Goal: Information Seeking & Learning: Learn about a topic

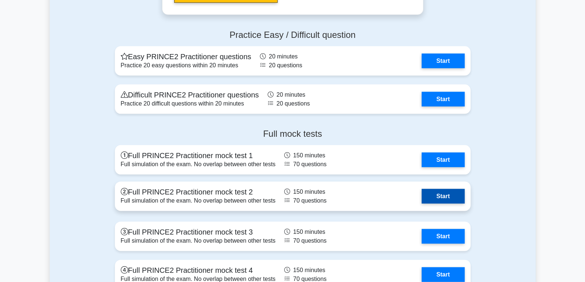
scroll to position [714, 0]
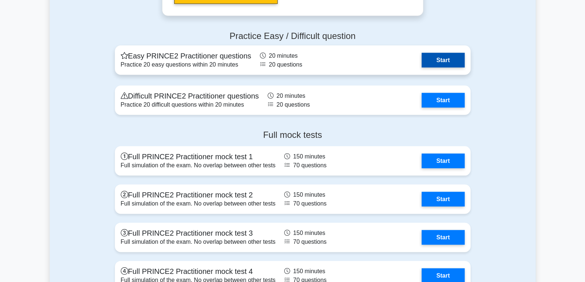
click at [446, 53] on link "Start" at bounding box center [443, 60] width 43 height 15
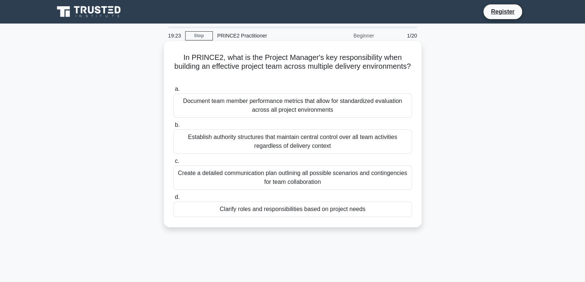
click at [287, 178] on div "Create a detailed communication plan outlining all possible scenarios and conti…" at bounding box center [292, 178] width 239 height 24
click at [173, 164] on input "c. Create a detailed communication plan outlining all possible scenarios and co…" at bounding box center [173, 161] width 0 height 5
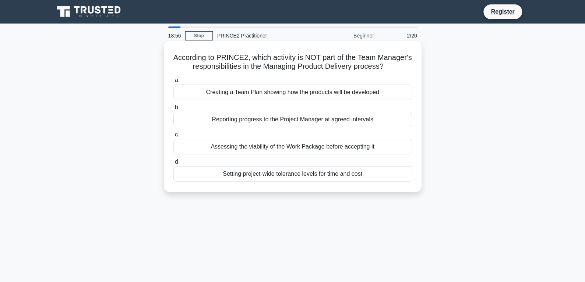
click at [266, 182] on div "Setting project-wide tolerance levels for time and cost" at bounding box center [292, 173] width 239 height 15
click at [173, 165] on input "d. Setting project-wide tolerance levels for time and cost" at bounding box center [173, 162] width 0 height 5
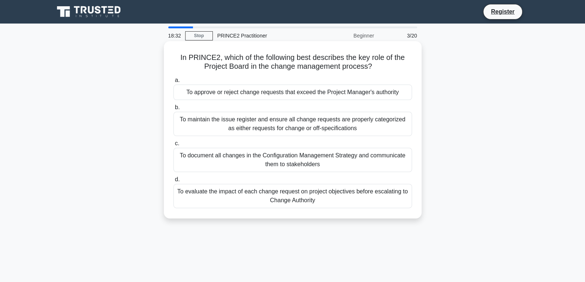
click at [314, 94] on div "To approve or reject change requests that exceed the Project Manager's authority" at bounding box center [292, 92] width 239 height 15
click at [173, 83] on input "a. To approve or reject change requests that exceed the Project Manager's autho…" at bounding box center [173, 80] width 0 height 5
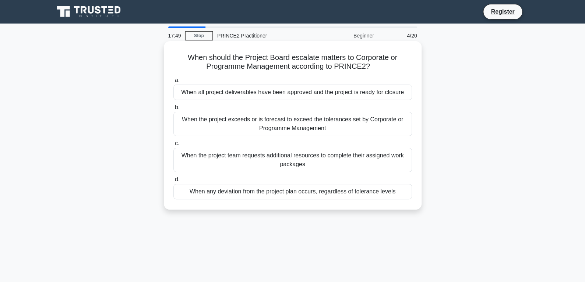
click at [313, 94] on div "When all project deliverables have been approved and the project is ready for c…" at bounding box center [292, 92] width 239 height 15
click at [173, 83] on input "a. When all project deliverables have been approved and the project is ready fo…" at bounding box center [173, 80] width 0 height 5
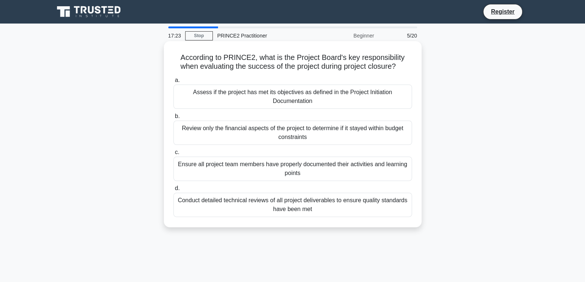
click at [331, 104] on div "Assess if the project has met its objectives as defined in the Project Initiati…" at bounding box center [292, 97] width 239 height 24
click at [173, 83] on input "a. Assess if the project has met its objectives as defined in the Project Initi…" at bounding box center [173, 80] width 0 height 5
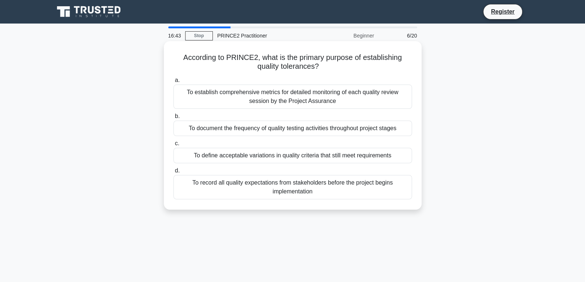
click at [320, 192] on div "To record all quality expectations from stakeholders before the project begins …" at bounding box center [292, 187] width 239 height 24
click at [173, 173] on input "d. To record all quality expectations from stakeholders before the project begi…" at bounding box center [173, 171] width 0 height 5
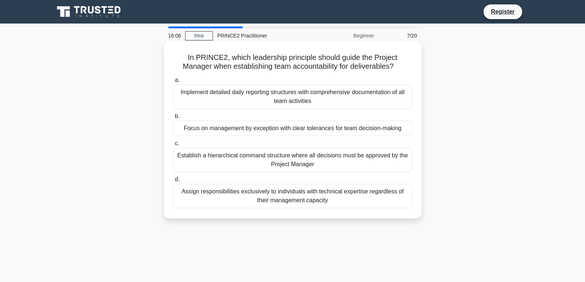
click at [321, 129] on div "Focus on management by exception with clear tolerances for team decision-making" at bounding box center [292, 128] width 239 height 15
click at [173, 119] on input "b. Focus on management by exception with clear tolerances for team decision-mak…" at bounding box center [173, 116] width 0 height 5
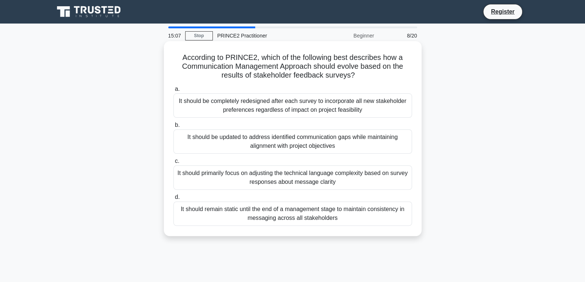
click at [331, 144] on div "It should be updated to address identified communication gaps while maintaining…" at bounding box center [292, 142] width 239 height 24
click at [173, 128] on input "b. It should be updated to address identified communication gaps while maintain…" at bounding box center [173, 125] width 0 height 5
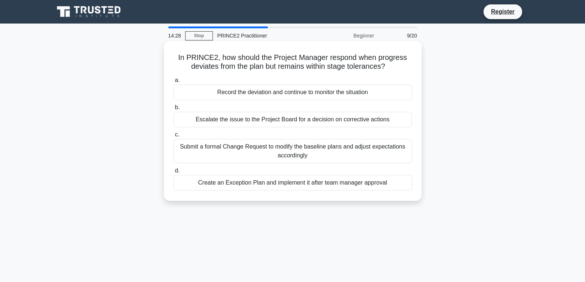
click at [272, 92] on div "Record the deviation and continue to monitor the situation" at bounding box center [292, 92] width 239 height 15
click at [173, 83] on input "a. Record the deviation and continue to monitor the situation" at bounding box center [173, 80] width 0 height 5
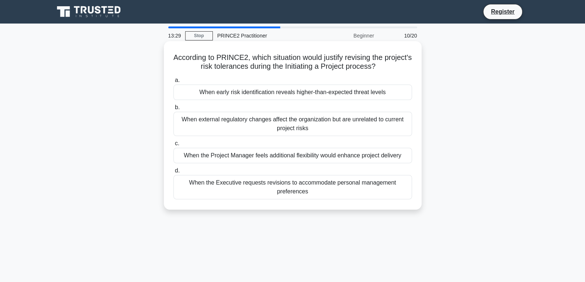
click at [292, 93] on div "When early risk identification reveals higher-than-expected threat levels" at bounding box center [292, 92] width 239 height 15
click at [173, 83] on input "a. When early risk identification reveals higher-than-expected threat levels" at bounding box center [173, 80] width 0 height 5
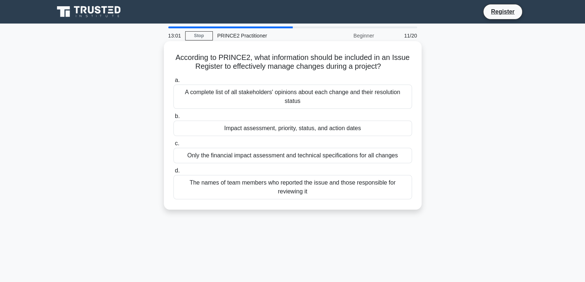
click at [319, 131] on div "Impact assessment, priority, status, and action dates" at bounding box center [292, 128] width 239 height 15
click at [173, 119] on input "b. Impact assessment, priority, status, and action dates" at bounding box center [173, 116] width 0 height 5
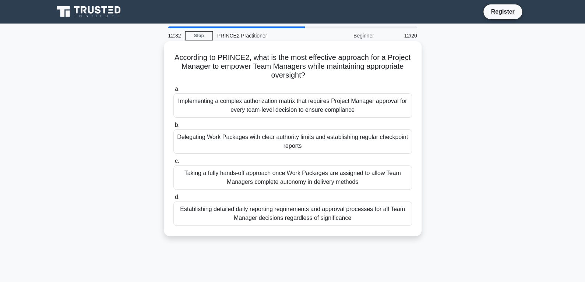
click at [345, 145] on div "Delegating Work Packages with clear authority limits and establishing regular c…" at bounding box center [292, 142] width 239 height 24
click at [173, 128] on input "b. Delegating Work Packages with clear authority limits and establishing regula…" at bounding box center [173, 125] width 0 height 5
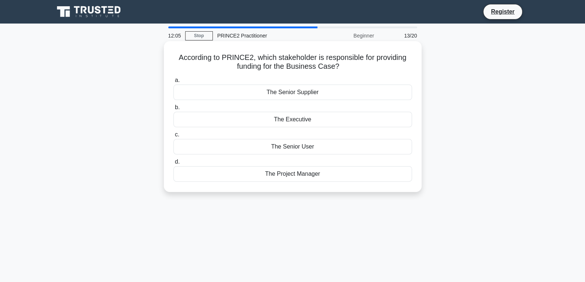
click at [295, 121] on div "The Executive" at bounding box center [292, 119] width 239 height 15
click at [173, 110] on input "b. The Executive" at bounding box center [173, 107] width 0 height 5
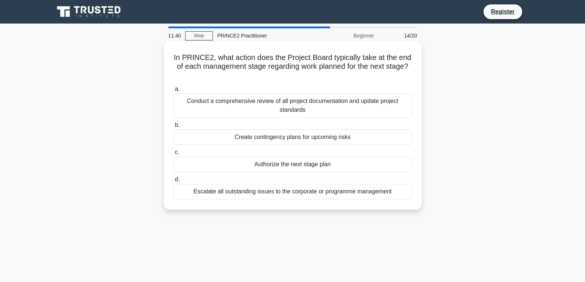
click at [309, 166] on div "Authorize the next stage plan" at bounding box center [292, 164] width 239 height 15
click at [173, 155] on input "c. Authorize the next stage plan" at bounding box center [173, 152] width 0 height 5
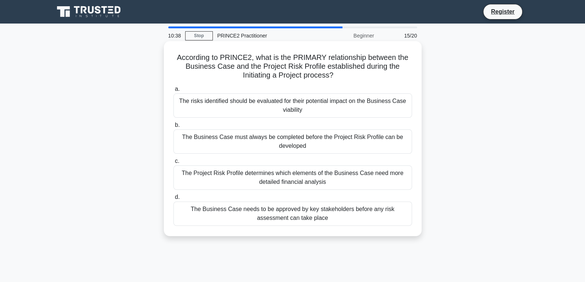
click at [318, 109] on div "The risks identified should be evaluated for their potential impact on the Busi…" at bounding box center [292, 106] width 239 height 24
click at [173, 92] on input "a. The risks identified should be evaluated for their potential impact on the B…" at bounding box center [173, 89] width 0 height 5
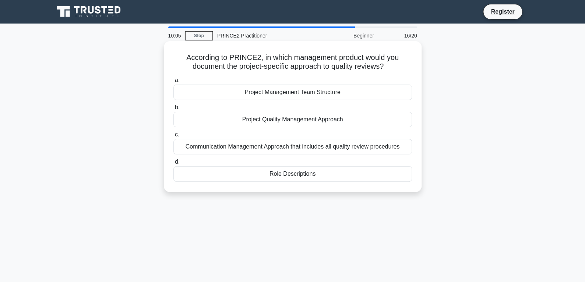
click at [292, 122] on div "Project Quality Management Approach" at bounding box center [292, 119] width 239 height 15
click at [173, 110] on input "b. Project Quality Management Approach" at bounding box center [173, 107] width 0 height 5
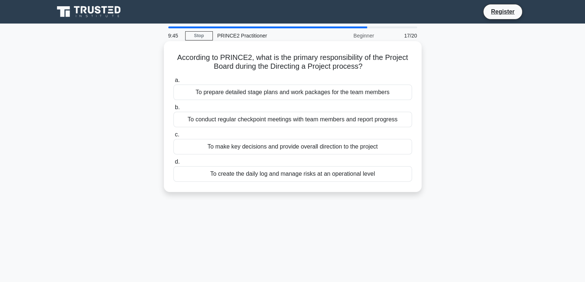
click at [318, 148] on div "To make key decisions and provide overall direction to the project" at bounding box center [292, 146] width 239 height 15
click at [173, 137] on input "c. To make key decisions and provide overall direction to the project" at bounding box center [173, 135] width 0 height 5
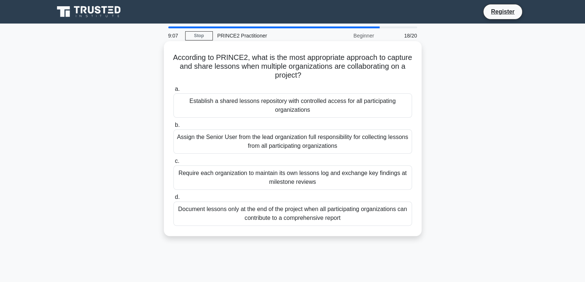
click at [312, 180] on div "Require each organization to maintain its own lessons log and exchange key find…" at bounding box center [292, 178] width 239 height 24
click at [173, 164] on input "c. Require each organization to maintain its own lessons log and exchange key f…" at bounding box center [173, 161] width 0 height 5
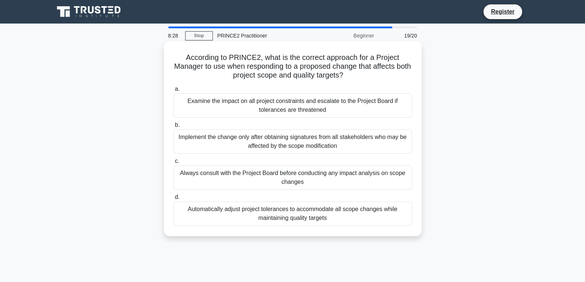
click at [338, 111] on div "Examine the impact on all project constraints and escalate to the Project Board…" at bounding box center [292, 106] width 239 height 24
click at [173, 92] on input "a. Examine the impact on all project constraints and escalate to the Project Bo…" at bounding box center [173, 89] width 0 height 5
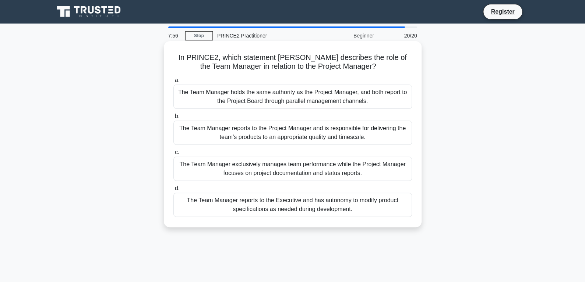
click at [267, 135] on div "The Team Manager reports to the Project Manager and is responsible for deliveri…" at bounding box center [292, 133] width 239 height 24
click at [173, 119] on input "b. The Team Manager reports to the Project Manager and is responsible for deliv…" at bounding box center [173, 116] width 0 height 5
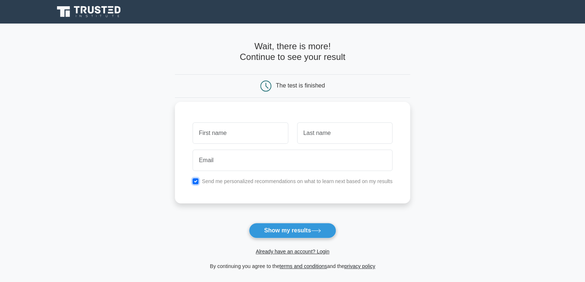
click at [197, 180] on input "checkbox" at bounding box center [196, 182] width 6 height 6
checkbox input "false"
click at [214, 135] on input "text" at bounding box center [240, 133] width 95 height 21
click at [209, 135] on input "text" at bounding box center [240, 133] width 95 height 21
click at [216, 133] on input "text" at bounding box center [240, 133] width 95 height 21
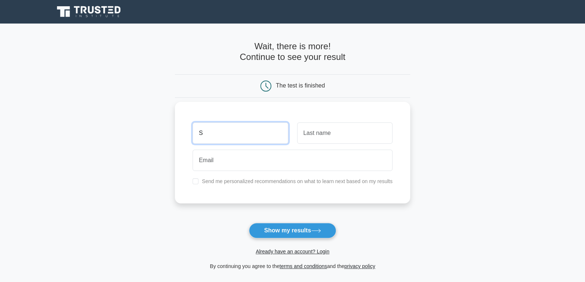
type input "S"
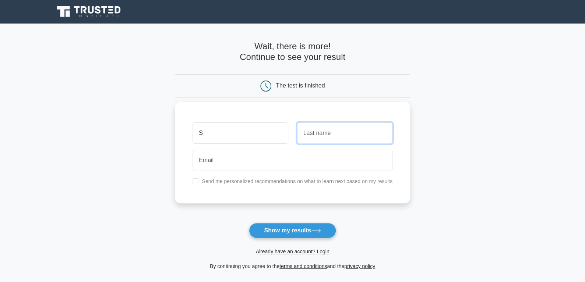
click at [326, 135] on input "text" at bounding box center [344, 133] width 95 height 21
type input "A"
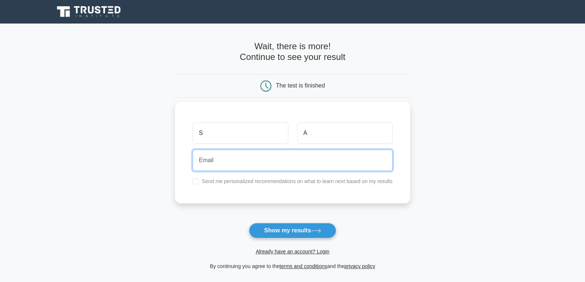
click at [243, 163] on input "email" at bounding box center [293, 160] width 200 height 21
type input "[PERSON_NAME][EMAIL_ADDRESS][DOMAIN_NAME]"
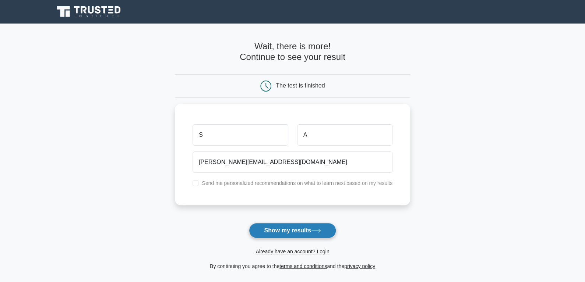
click at [291, 229] on button "Show my results" at bounding box center [292, 230] width 87 height 15
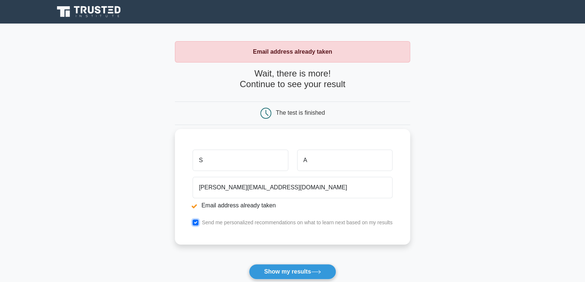
click at [196, 221] on input "checkbox" at bounding box center [196, 223] width 6 height 6
checkbox input "false"
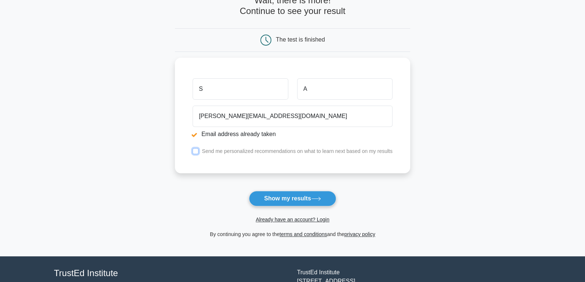
scroll to position [74, 0]
click at [286, 200] on button "Show my results" at bounding box center [292, 198] width 87 height 15
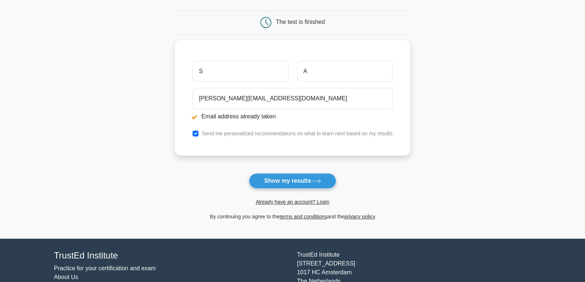
scroll to position [110, 0]
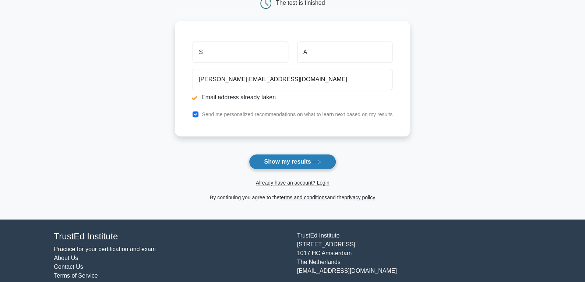
click at [294, 165] on button "Show my results" at bounding box center [292, 161] width 87 height 15
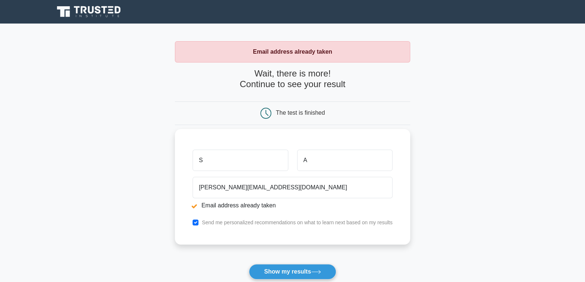
click at [235, 159] on input "S" at bounding box center [240, 160] width 95 height 21
type input "Ss"
click at [321, 159] on input "A" at bounding box center [344, 160] width 95 height 21
type input "Aa"
click at [180, 185] on div "Ss Aa sufiyan@globalsuhaimi.net Email address already taken Send me personalize…" at bounding box center [292, 187] width 235 height 116
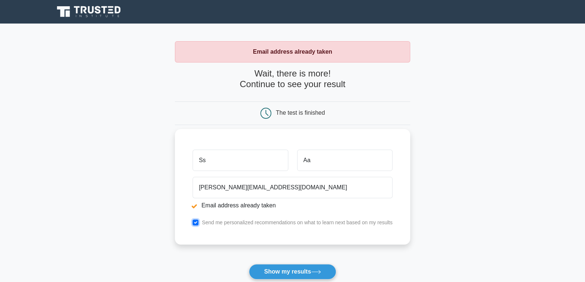
click at [194, 221] on input "checkbox" at bounding box center [196, 223] width 6 height 6
checkbox input "false"
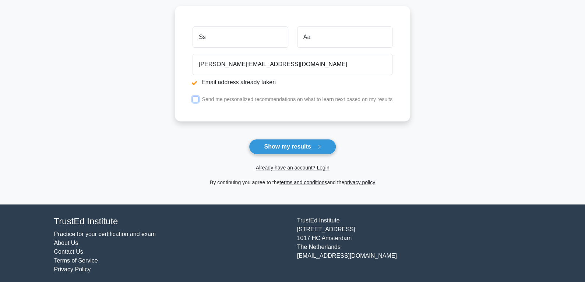
scroll to position [128, 0]
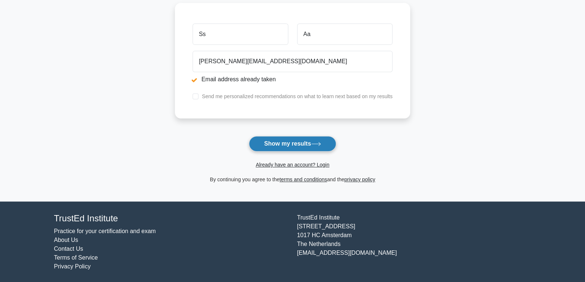
click at [290, 144] on button "Show my results" at bounding box center [292, 143] width 87 height 15
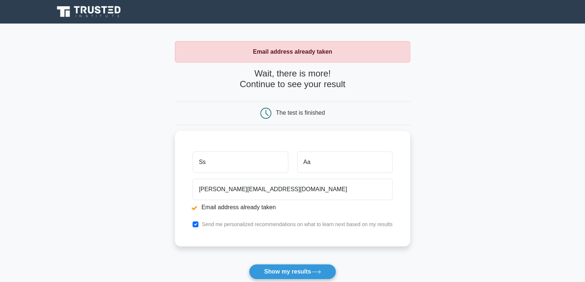
click at [350, 113] on div "The test is finished" at bounding box center [292, 113] width 157 height 11
click at [321, 112] on div "The test is finished" at bounding box center [300, 113] width 49 height 6
click at [230, 205] on li "Email address already taken" at bounding box center [293, 205] width 200 height 9
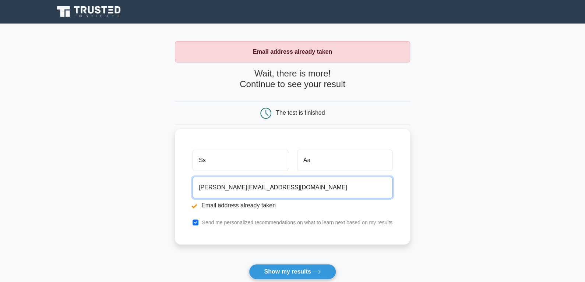
click at [242, 189] on input "sufiyan@globalsuhaimi.net" at bounding box center [293, 187] width 200 height 21
click at [277, 187] on input "sufiyan@globalsuhaimi.net" at bounding box center [293, 187] width 200 height 21
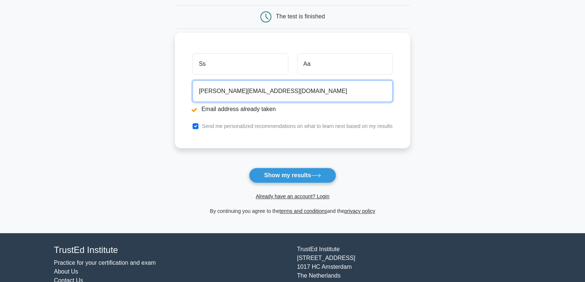
scroll to position [128, 0]
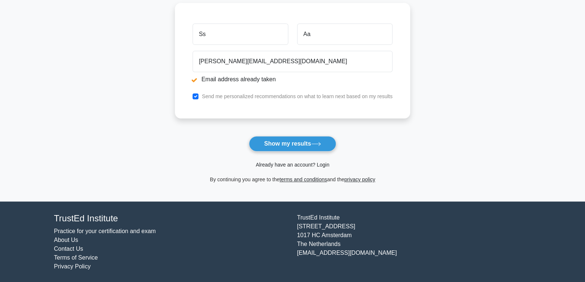
click at [316, 163] on link "Already have an account? Login" at bounding box center [293, 165] width 74 height 6
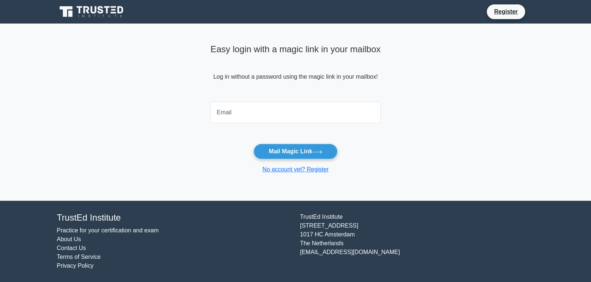
click at [253, 116] on input "email" at bounding box center [295, 112] width 170 height 21
type input "[PERSON_NAME][EMAIL_ADDRESS][DOMAIN_NAME]"
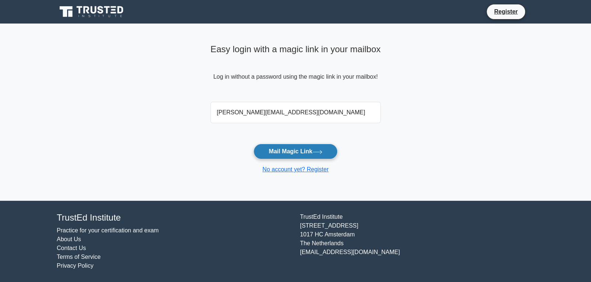
click at [308, 151] on button "Mail Magic Link" at bounding box center [295, 151] width 84 height 15
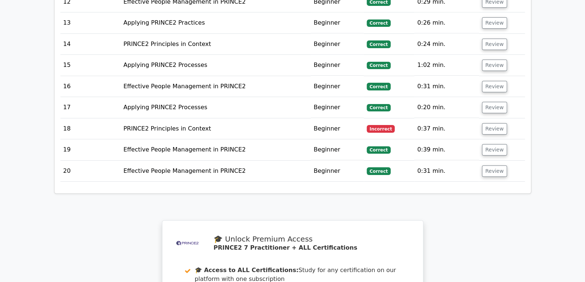
scroll to position [1252, 0]
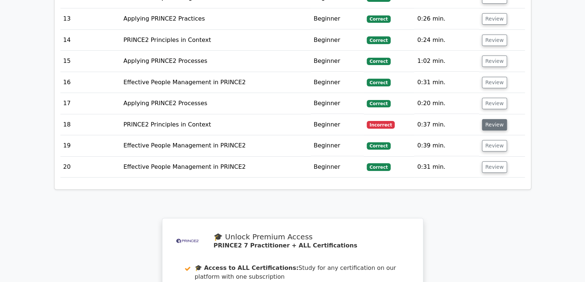
click at [491, 119] on button "Review" at bounding box center [494, 124] width 25 height 11
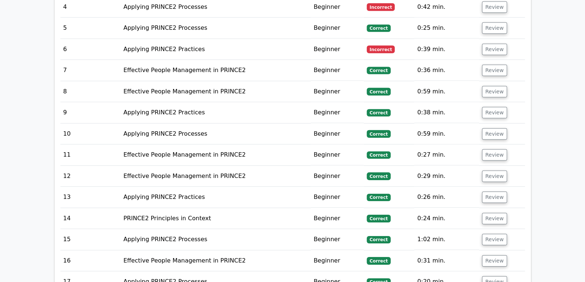
scroll to position [1031, 0]
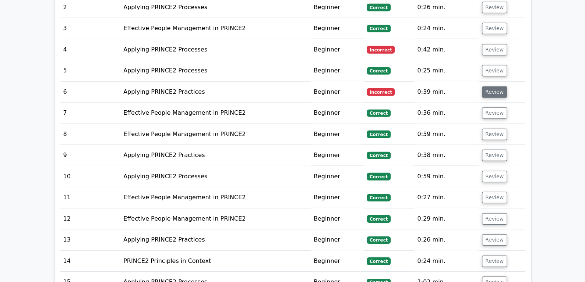
click at [488, 87] on button "Review" at bounding box center [494, 92] width 25 height 11
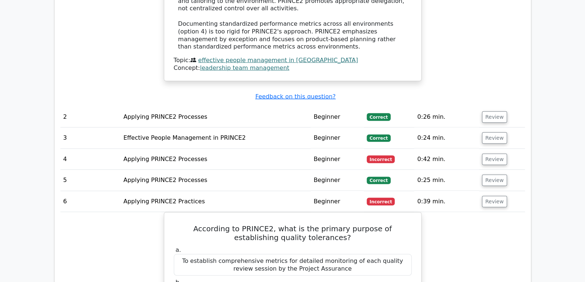
scroll to position [921, 0]
click at [489, 154] on button "Review" at bounding box center [494, 159] width 25 height 11
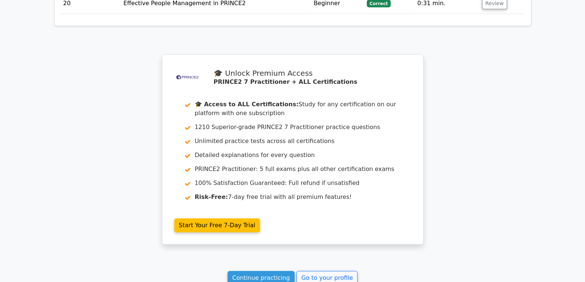
scroll to position [2714, 0]
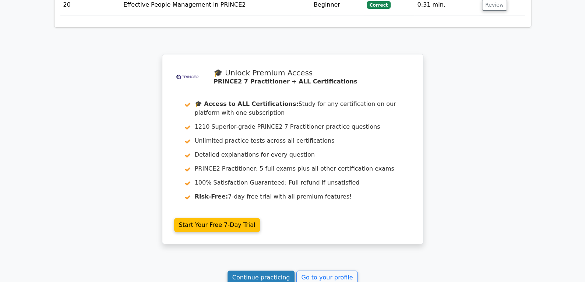
click at [273, 271] on link "Continue practicing" at bounding box center [261, 278] width 67 height 14
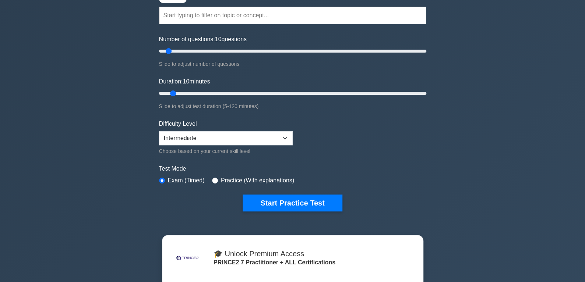
scroll to position [74, 0]
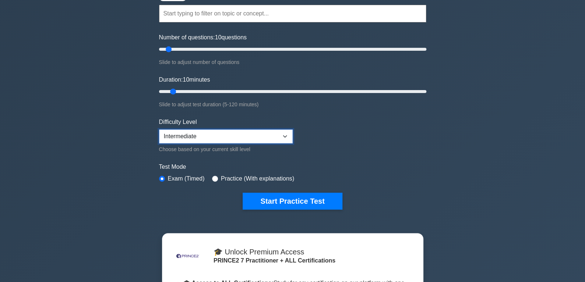
click at [290, 136] on select "Beginner Intermediate Expert" at bounding box center [226, 137] width 134 height 14
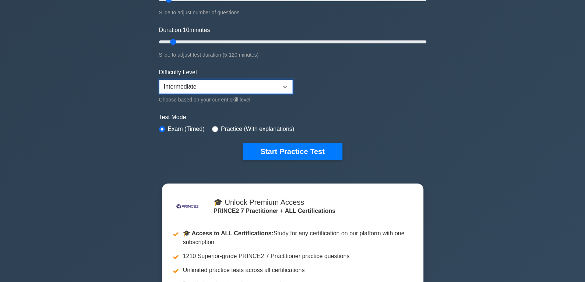
scroll to position [110, 0]
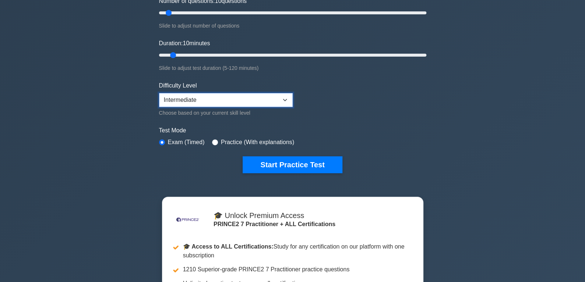
click at [285, 98] on select "Beginner Intermediate Expert" at bounding box center [226, 100] width 134 height 14
select select "expert"
click at [159, 93] on select "Beginner Intermediate Expert" at bounding box center [226, 100] width 134 height 14
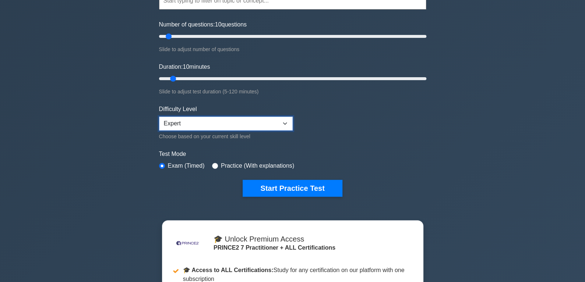
scroll to position [74, 0]
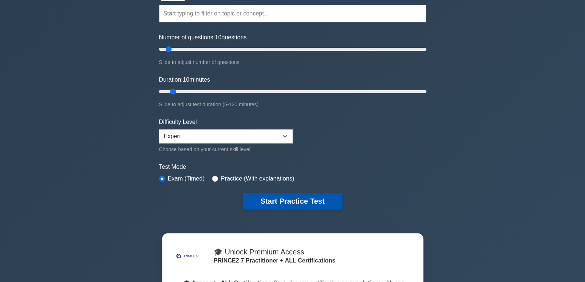
click at [295, 199] on button "Start Practice Test" at bounding box center [292, 201] width 99 height 17
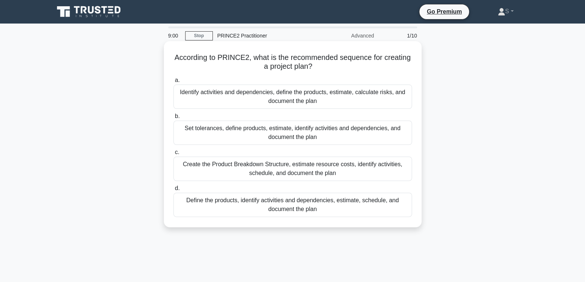
click at [309, 208] on div "Define the products, identify activities and dependencies, estimate, schedule, …" at bounding box center [292, 205] width 239 height 24
click at [173, 191] on input "d. Define the products, identify activities and dependencies, estimate, schedul…" at bounding box center [173, 188] width 0 height 5
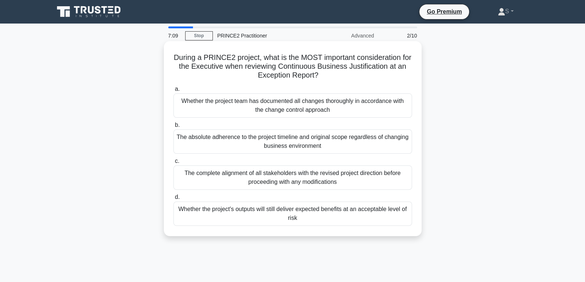
click at [316, 179] on div "The complete alignment of all stakeholders with the revised project direction b…" at bounding box center [292, 178] width 239 height 24
click at [173, 164] on input "c. The complete alignment of all stakeholders with the revised project directio…" at bounding box center [173, 161] width 0 height 5
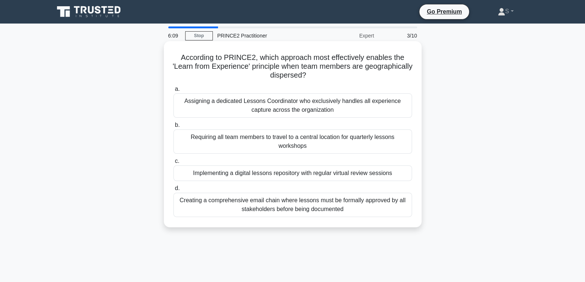
click at [288, 175] on div "Implementing a digital lessons repository with regular virtual review sessions" at bounding box center [292, 173] width 239 height 15
click at [173, 164] on input "c. Implementing a digital lessons repository with regular virtual review sessio…" at bounding box center [173, 161] width 0 height 5
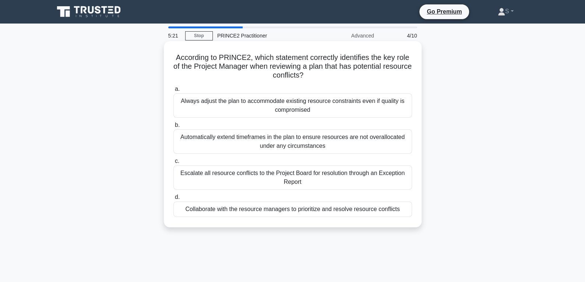
click at [300, 177] on div "Escalate all resource conflicts to the Project Board for resolution through an …" at bounding box center [292, 178] width 239 height 24
click at [173, 164] on input "c. Escalate all resource conflicts to the Project Board for resolution through …" at bounding box center [173, 161] width 0 height 5
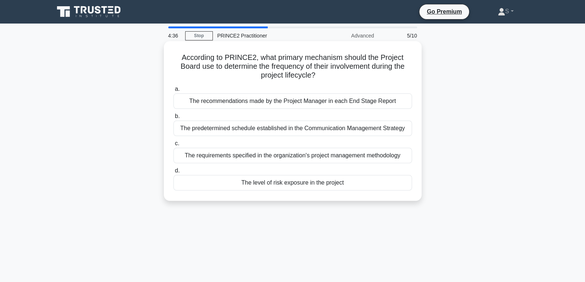
click at [295, 131] on div "The predetermined schedule established in the Communication Management Strategy" at bounding box center [292, 128] width 239 height 15
click at [173, 119] on input "b. The predetermined schedule established in the Communication Management Strat…" at bounding box center [173, 116] width 0 height 5
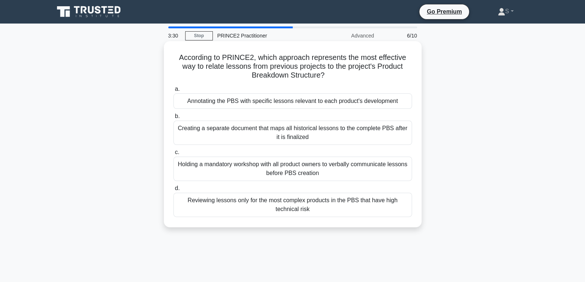
click at [326, 173] on div "Holding a mandatory workshop with all product owners to verbally communicate le…" at bounding box center [292, 169] width 239 height 24
click at [173, 155] on input "c. Holding a mandatory workshop with all product owners to verbally communicate…" at bounding box center [173, 152] width 0 height 5
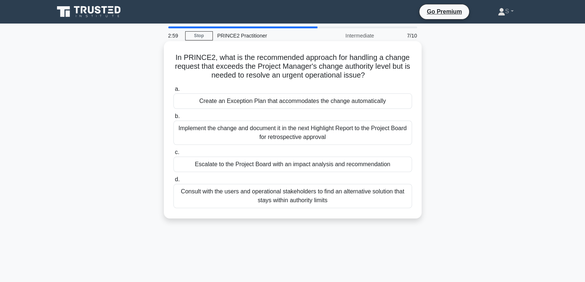
click at [341, 168] on div "Escalate to the Project Board with an impact analysis and recommendation" at bounding box center [292, 164] width 239 height 15
click at [173, 155] on input "c. Escalate to the Project Board with an impact analysis and recommendation" at bounding box center [173, 152] width 0 height 5
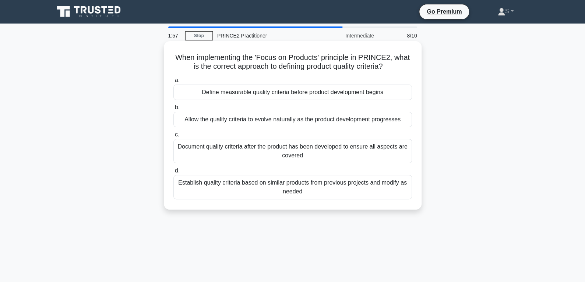
click at [320, 120] on div "Allow the quality criteria to evolve naturally as the product development progr…" at bounding box center [292, 119] width 239 height 15
click at [173, 110] on input "b. Allow the quality criteria to evolve naturally as the product development pr…" at bounding box center [173, 107] width 0 height 5
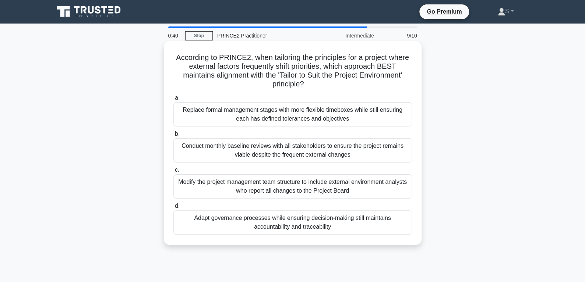
click at [359, 113] on div "Replace formal management stages with more flexible timeboxes while still ensur…" at bounding box center [292, 114] width 239 height 24
click at [173, 101] on input "a. Replace formal management stages with more flexible timeboxes while still en…" at bounding box center [173, 98] width 0 height 5
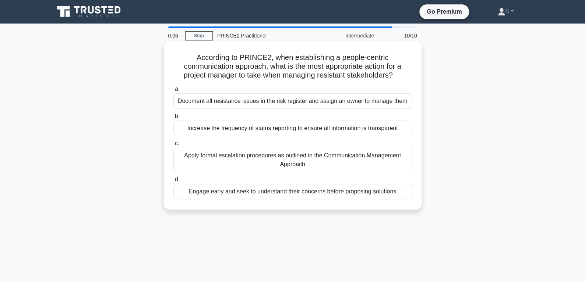
click at [293, 101] on div "Document all resistance issues in the risk register and assign an owner to mana…" at bounding box center [292, 101] width 239 height 15
click at [173, 92] on input "a. Document all resistance issues in the risk register and assign an owner to m…" at bounding box center [173, 89] width 0 height 5
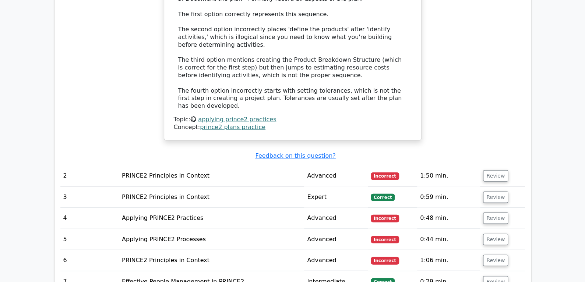
scroll to position [884, 0]
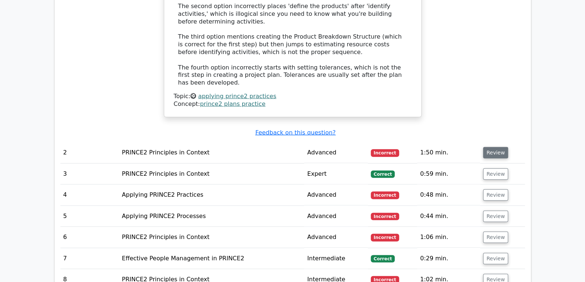
click at [492, 147] on button "Review" at bounding box center [495, 152] width 25 height 11
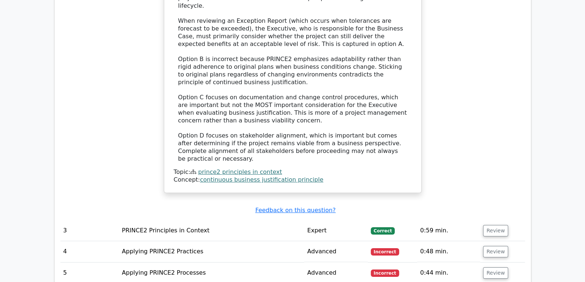
scroll to position [1289, 0]
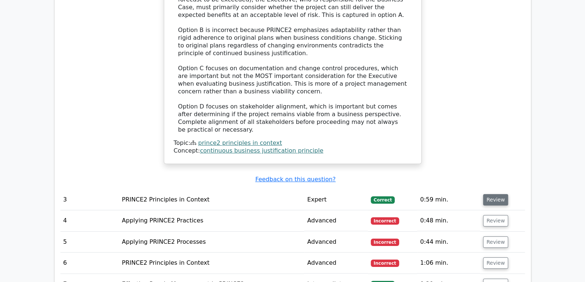
click at [492, 194] on button "Review" at bounding box center [495, 199] width 25 height 11
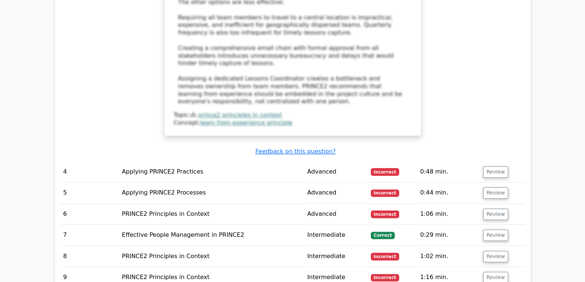
scroll to position [1841, 0]
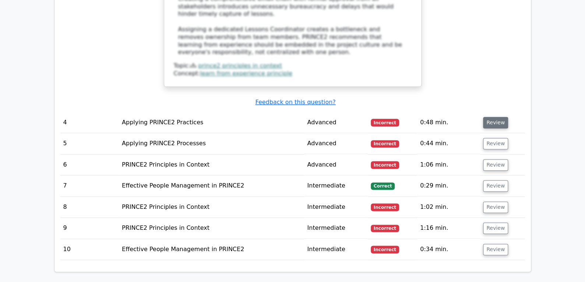
click at [493, 117] on button "Review" at bounding box center [495, 122] width 25 height 11
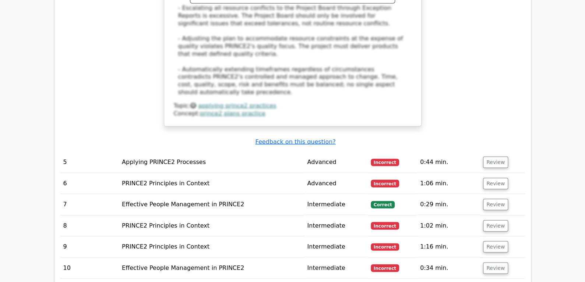
scroll to position [2246, 0]
click at [493, 157] on button "Review" at bounding box center [495, 162] width 25 height 11
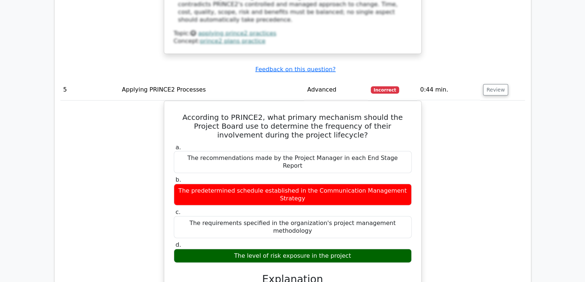
scroll to position [2320, 0]
